Goal: Navigation & Orientation: Find specific page/section

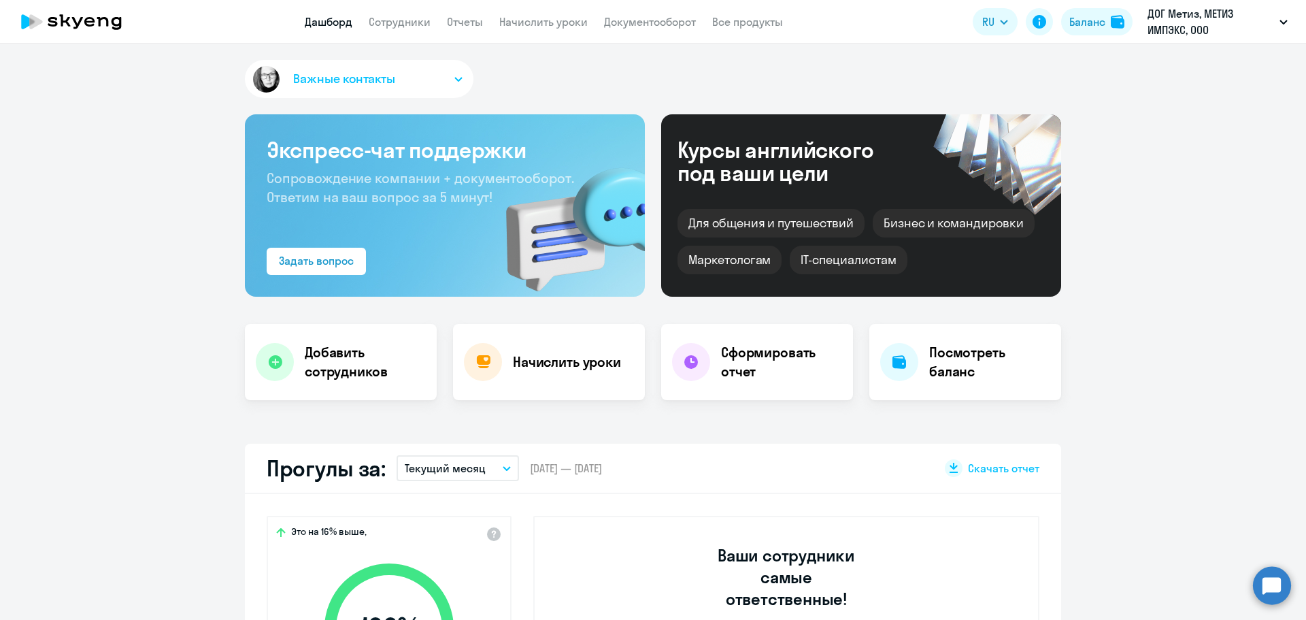
select select "30"
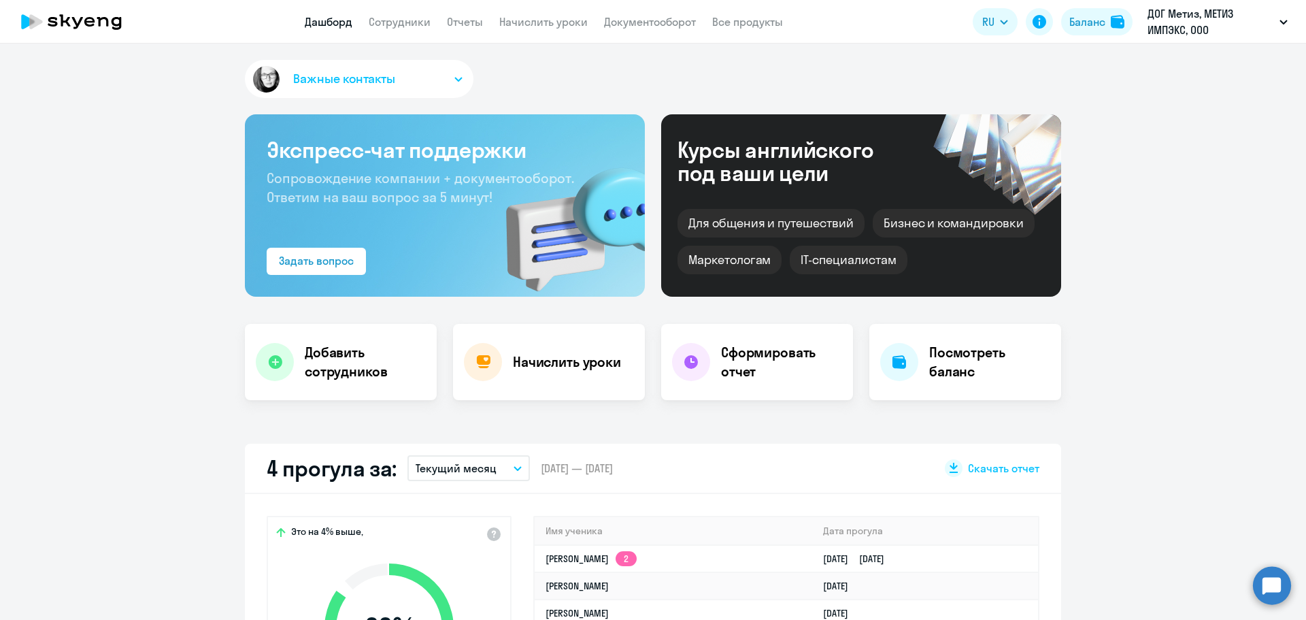
scroll to position [204, 0]
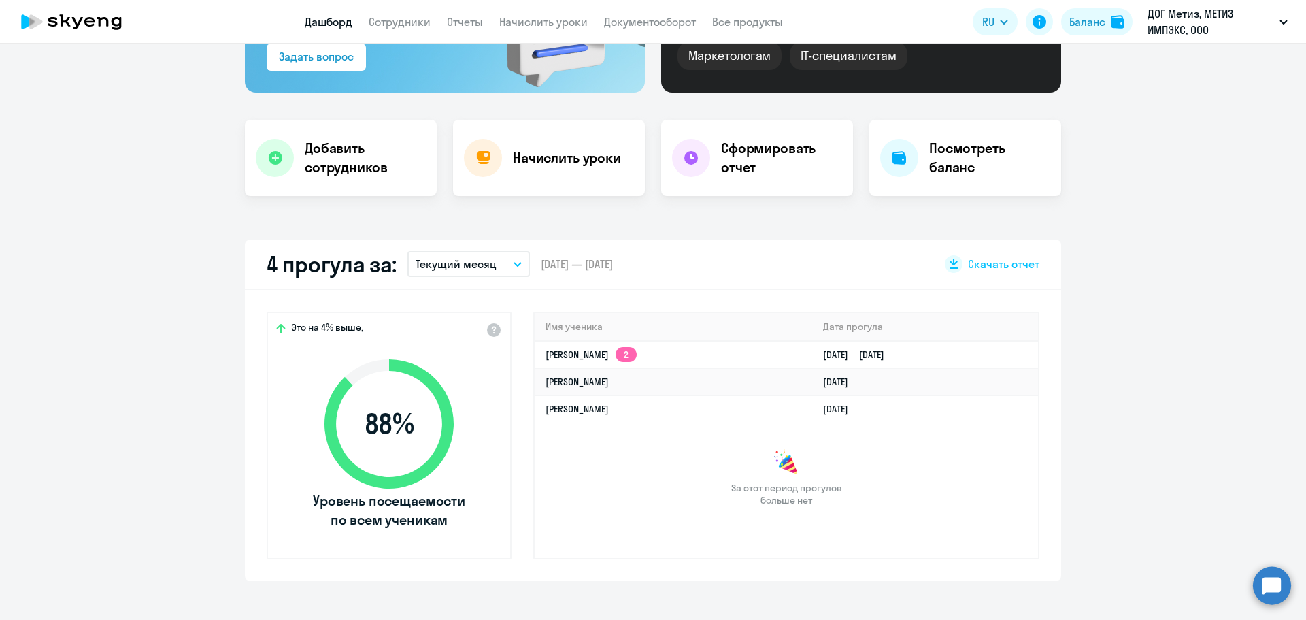
select select "30"
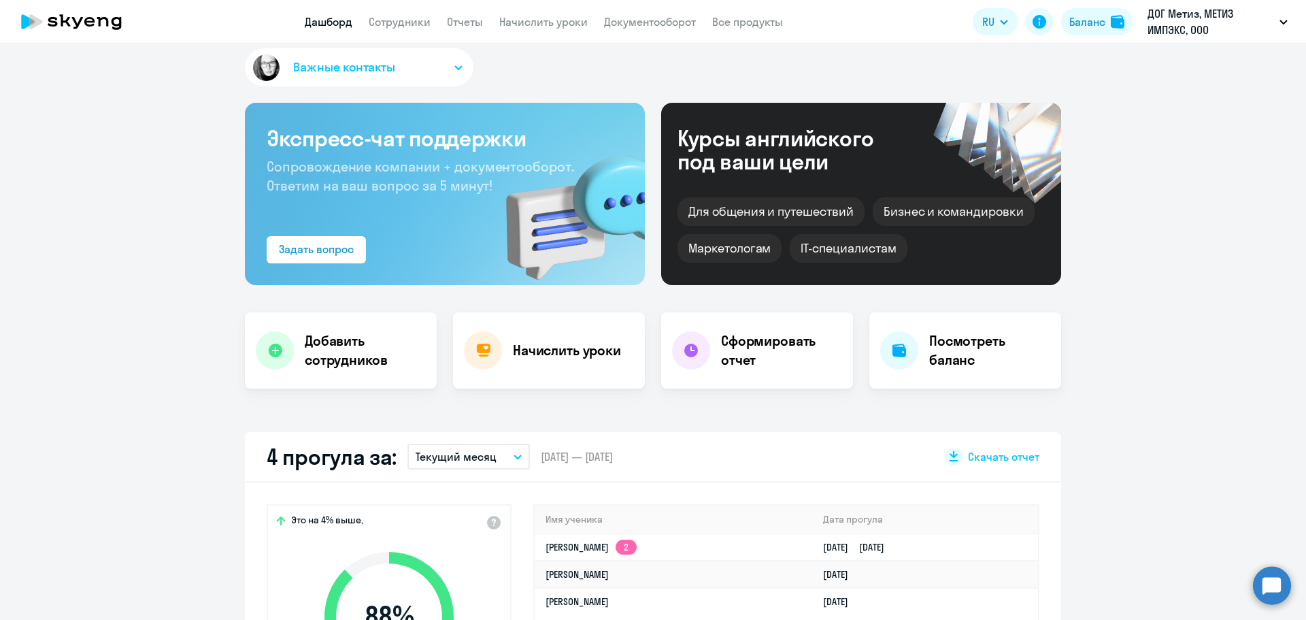
scroll to position [0, 0]
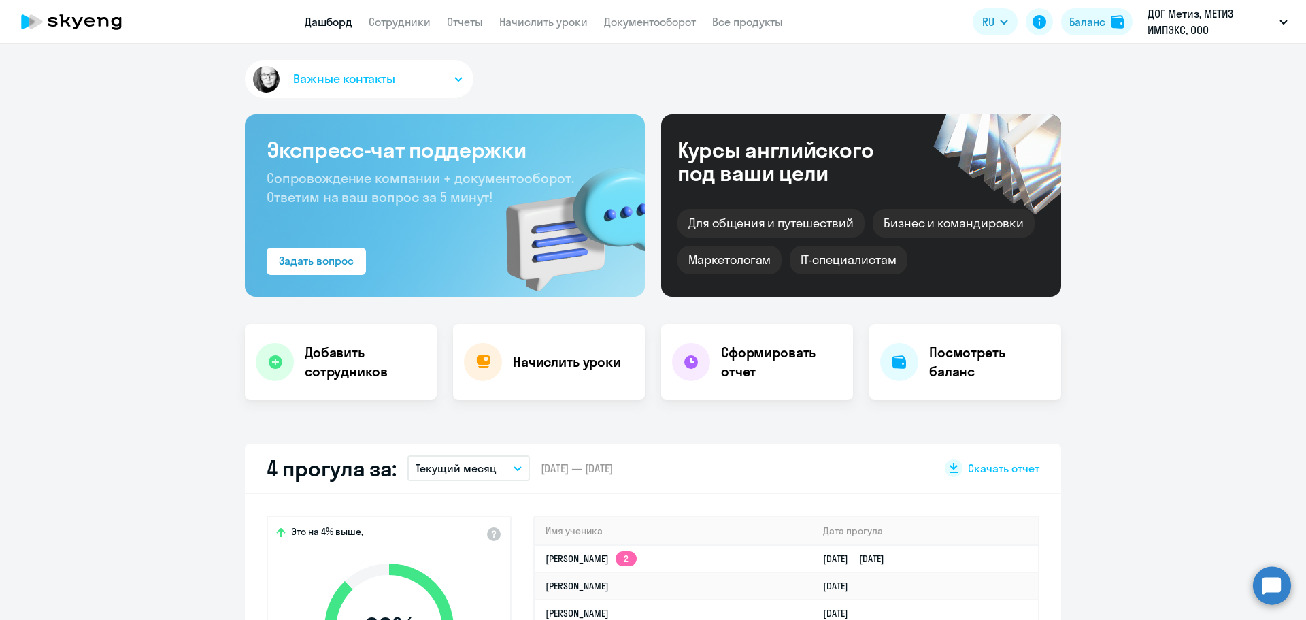
click at [406, 11] on app-header "Дашборд Сотрудники Отчеты Начислить уроки Документооборот Все продукты Дашборд …" at bounding box center [653, 22] width 1306 height 44
click at [411, 19] on link "Сотрудники" at bounding box center [400, 22] width 62 height 14
select select "30"
